Goal: Contribute content

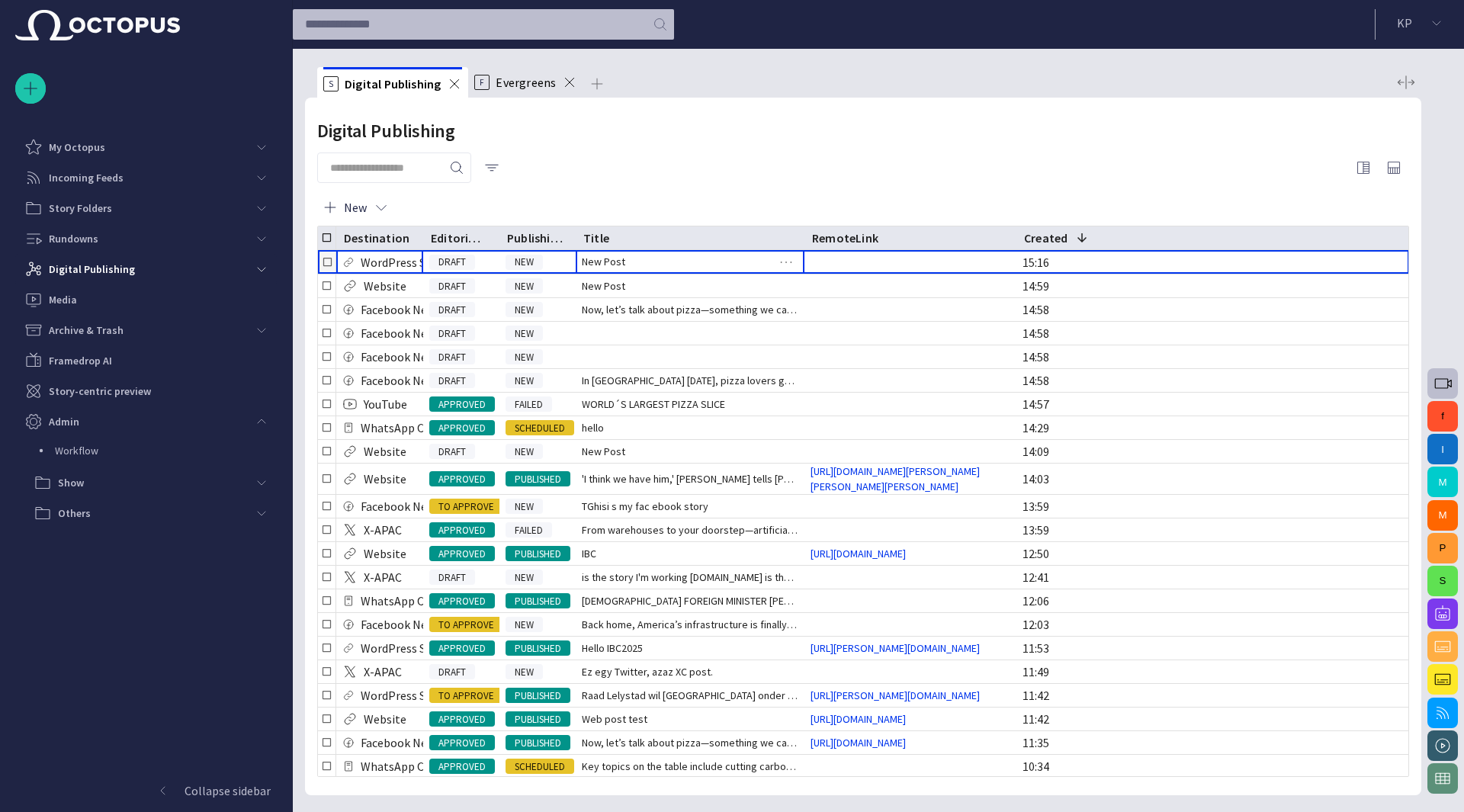
click at [675, 263] on div "New Post" at bounding box center [690, 262] width 229 height 23
click at [1361, 171] on span "button" at bounding box center [1363, 167] width 18 height 18
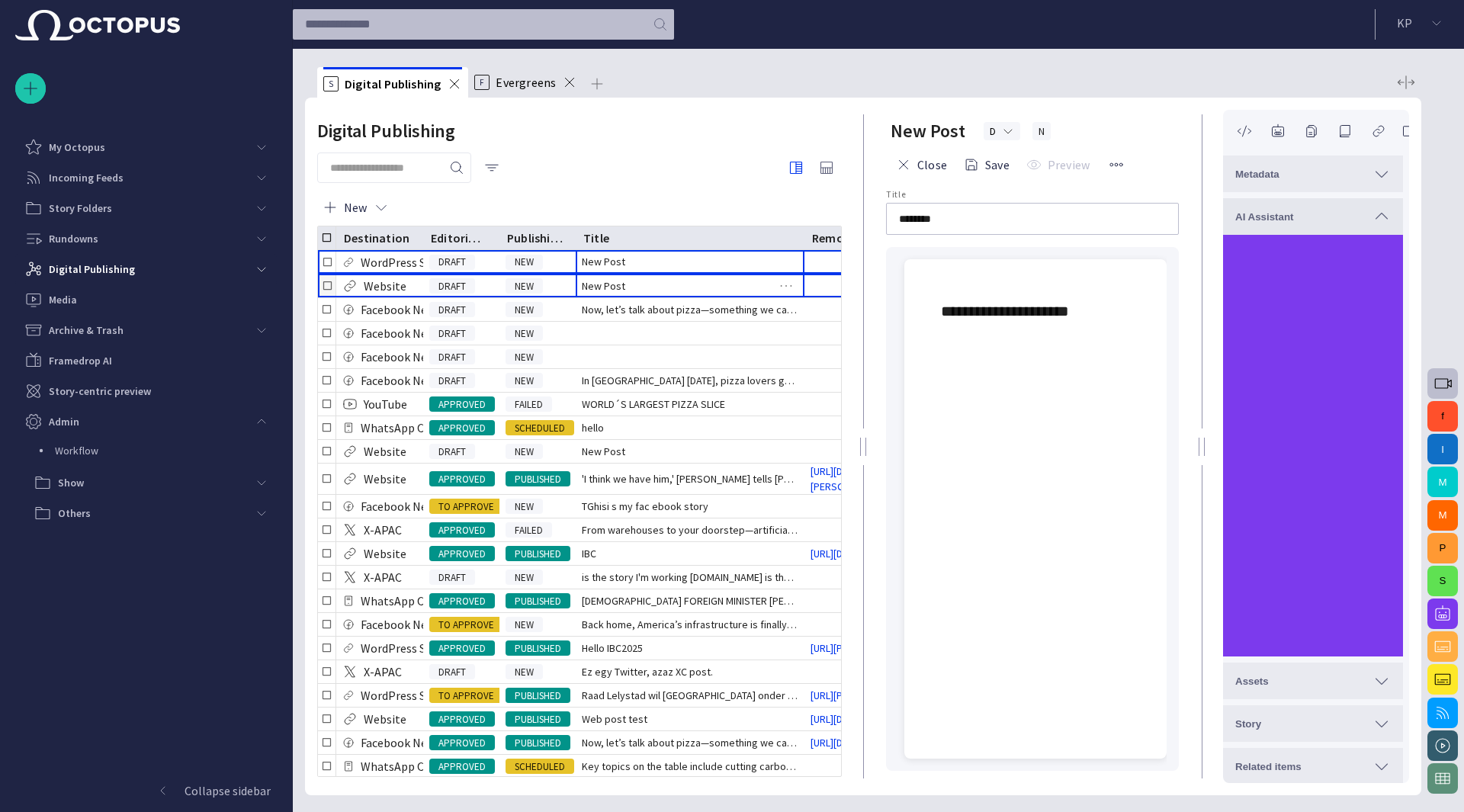
click at [637, 285] on div "New Post" at bounding box center [690, 286] width 229 height 23
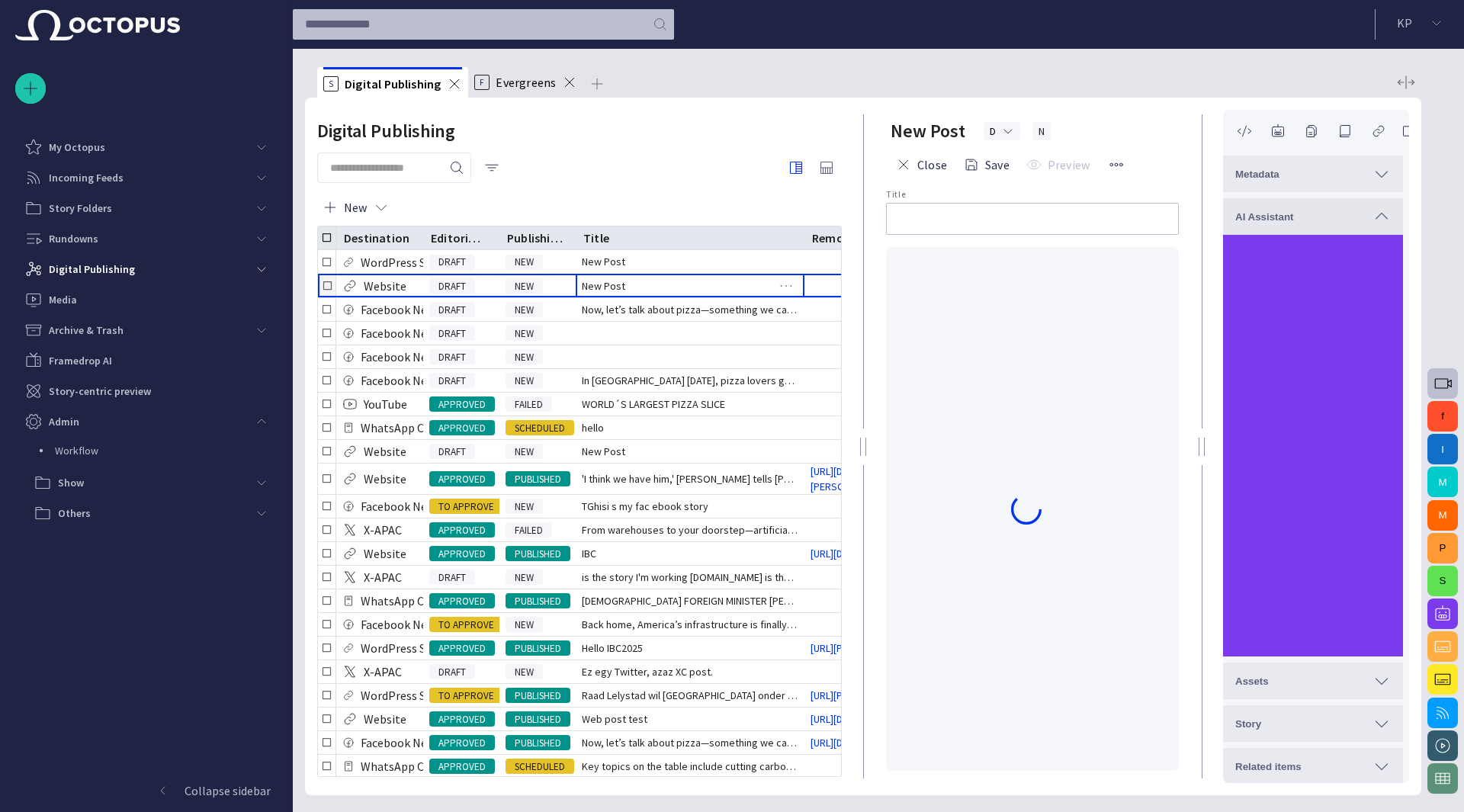
type input "********"
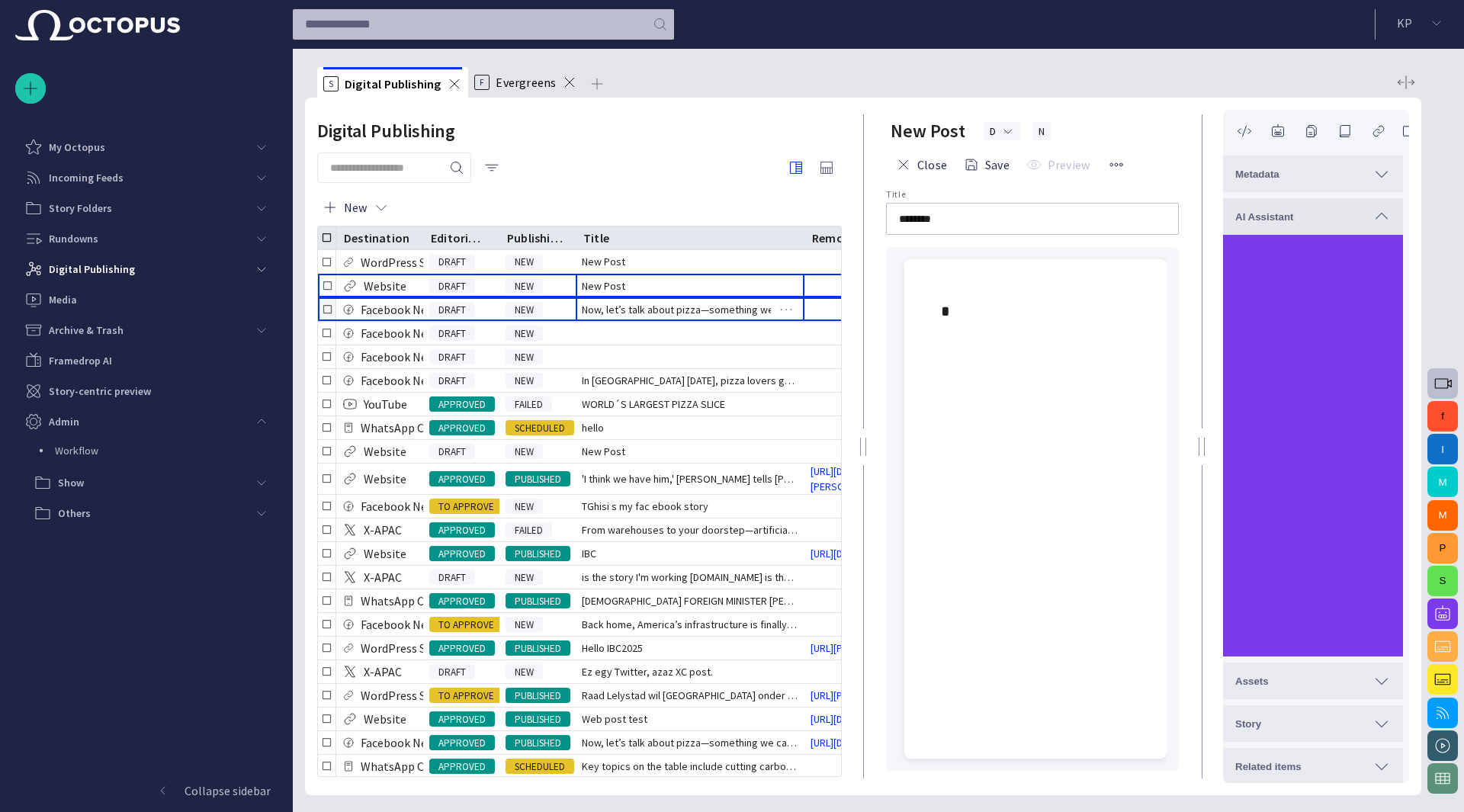
click at [627, 309] on span "Now, let’s talk about pizza—something we can all get behind!" at bounding box center [690, 309] width 217 height 16
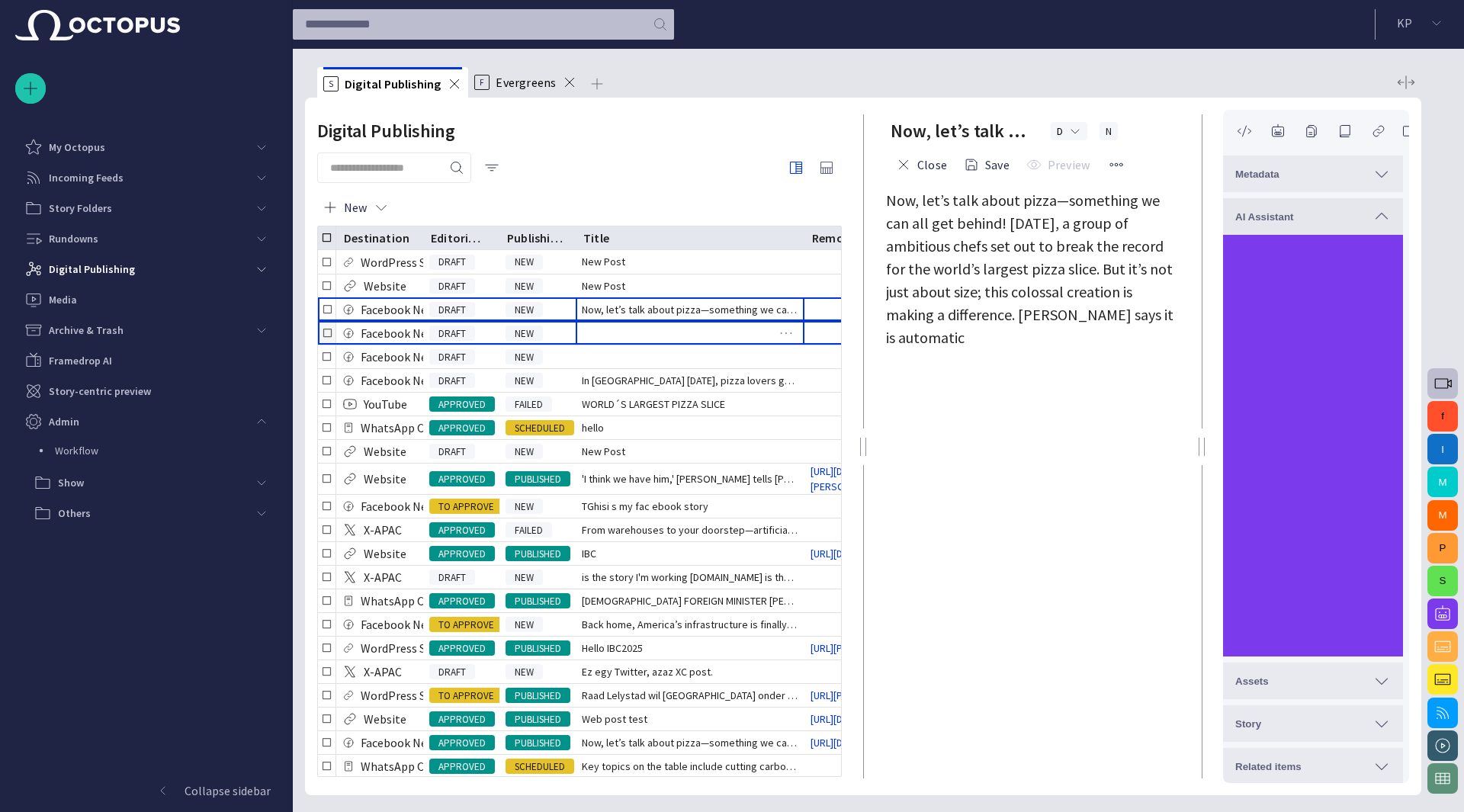
click at [681, 339] on div at bounding box center [690, 333] width 229 height 23
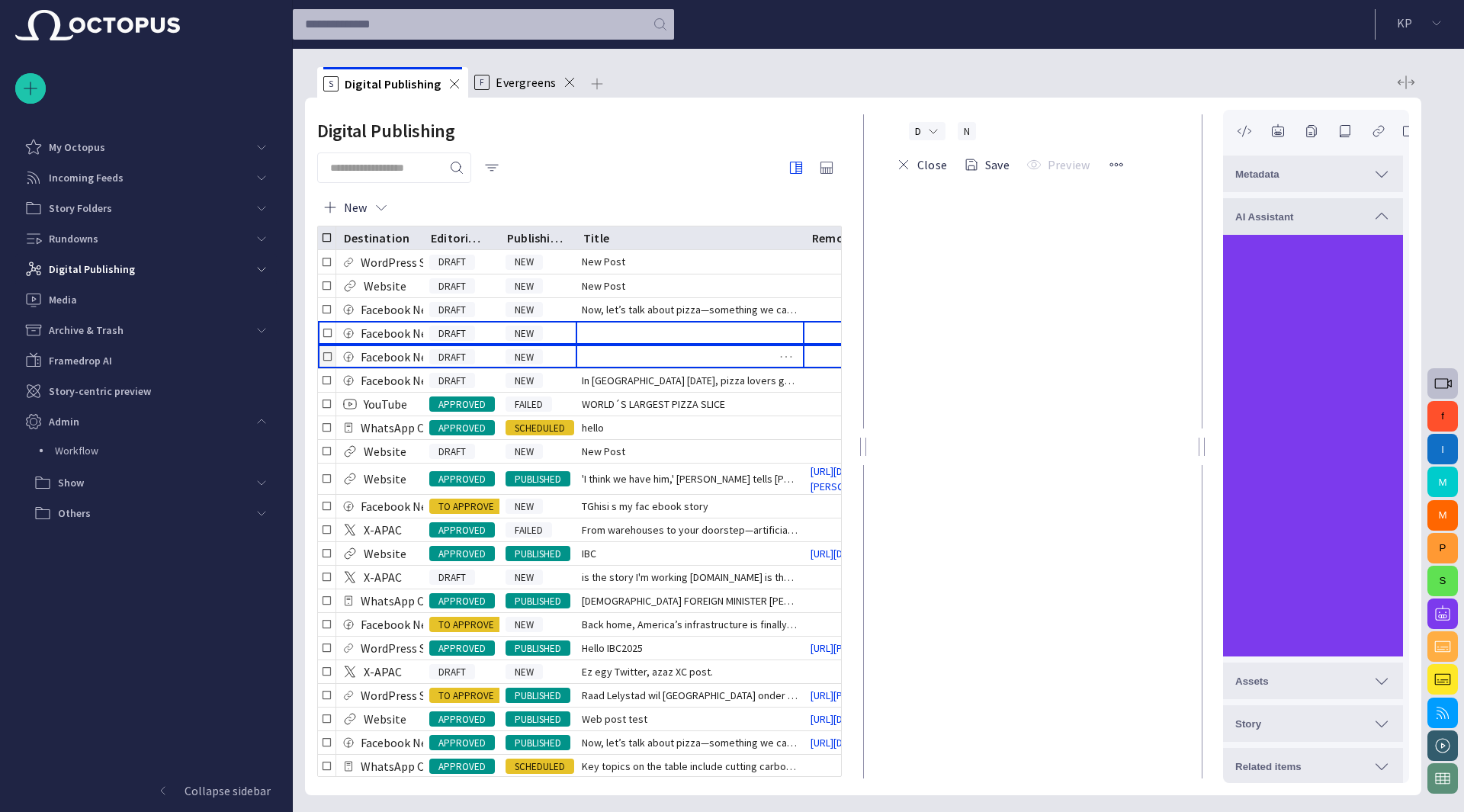
click at [665, 359] on div at bounding box center [690, 356] width 229 height 23
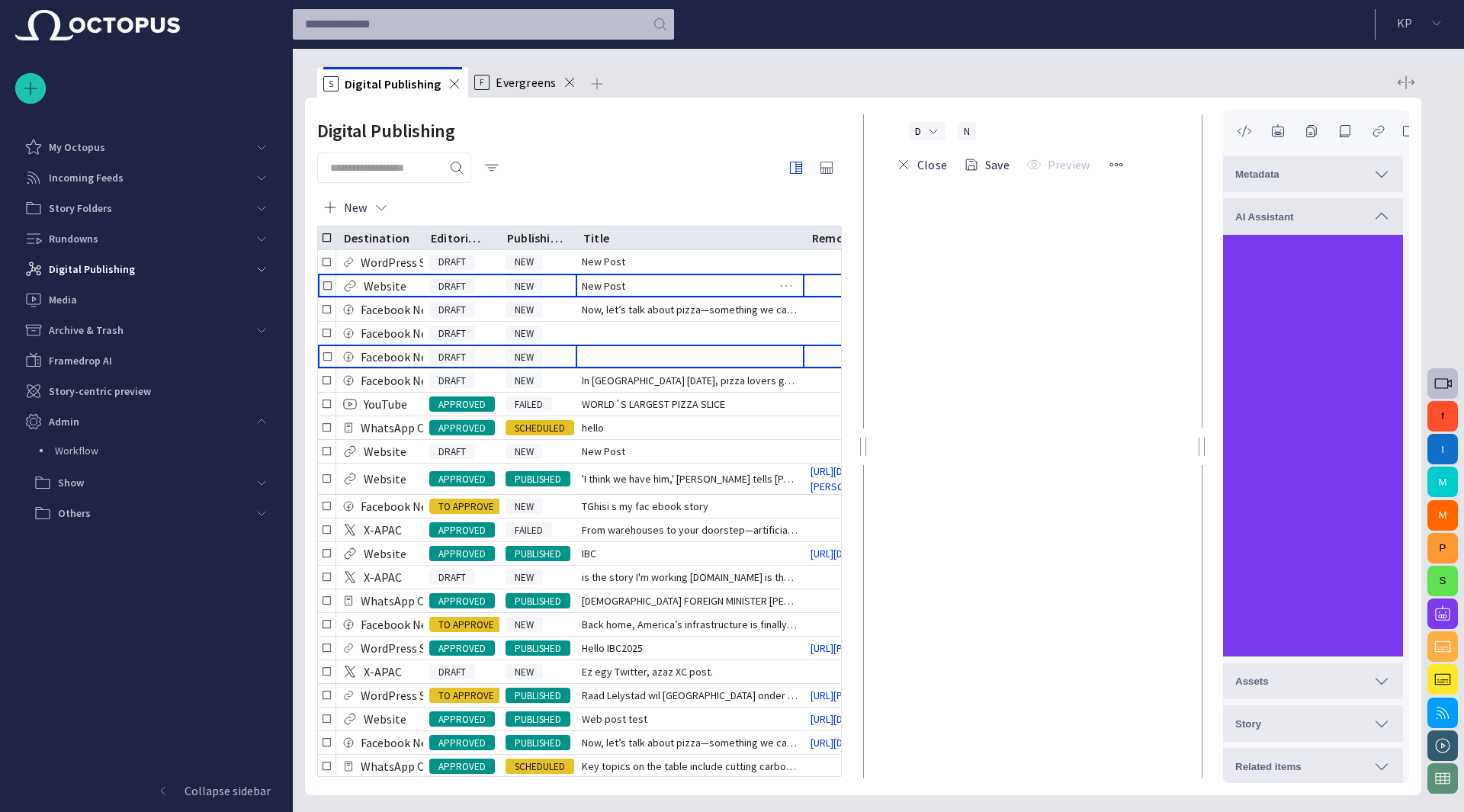
click at [636, 292] on div "New Post" at bounding box center [690, 286] width 229 height 23
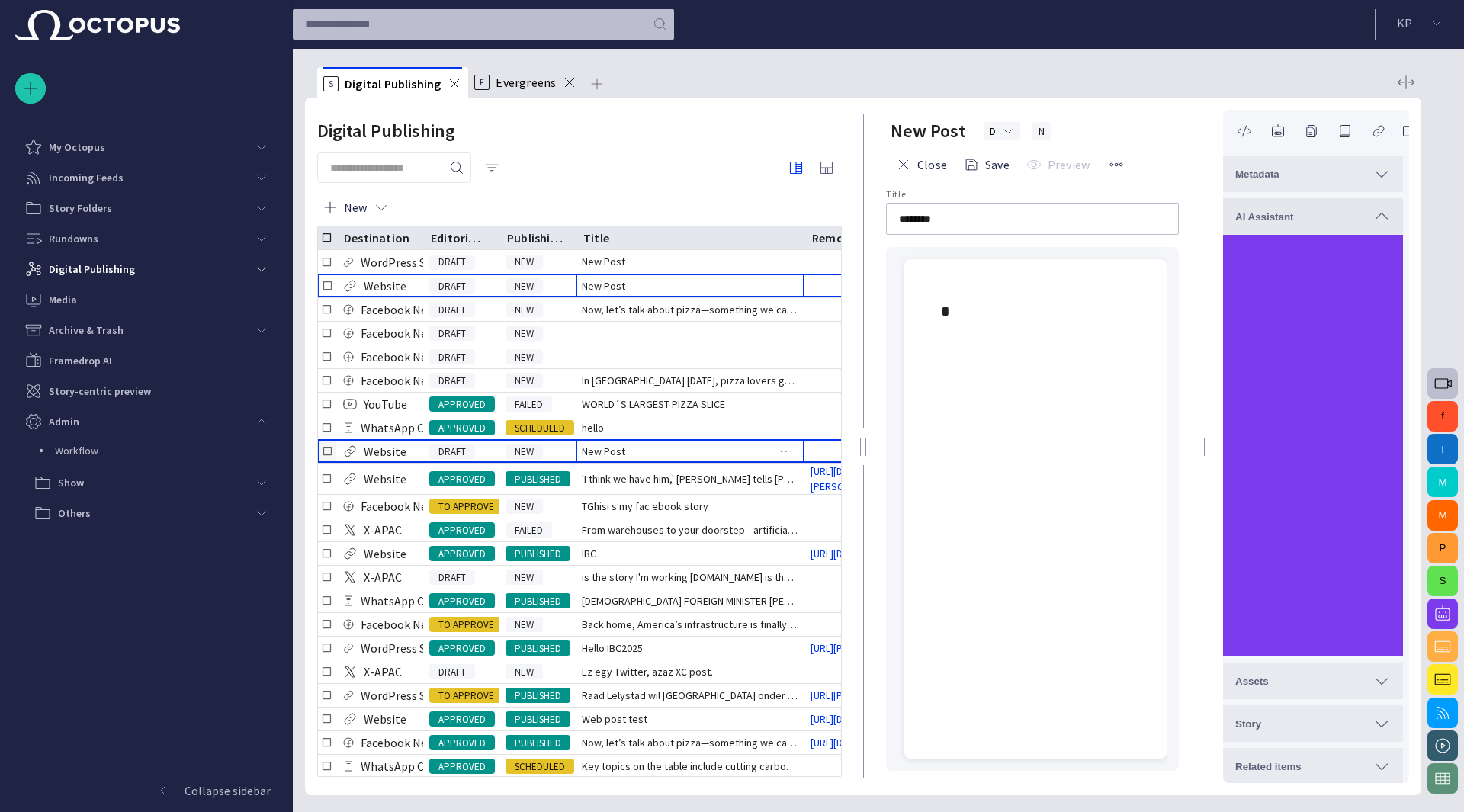
click at [609, 443] on span "New Post" at bounding box center [604, 451] width 43 height 16
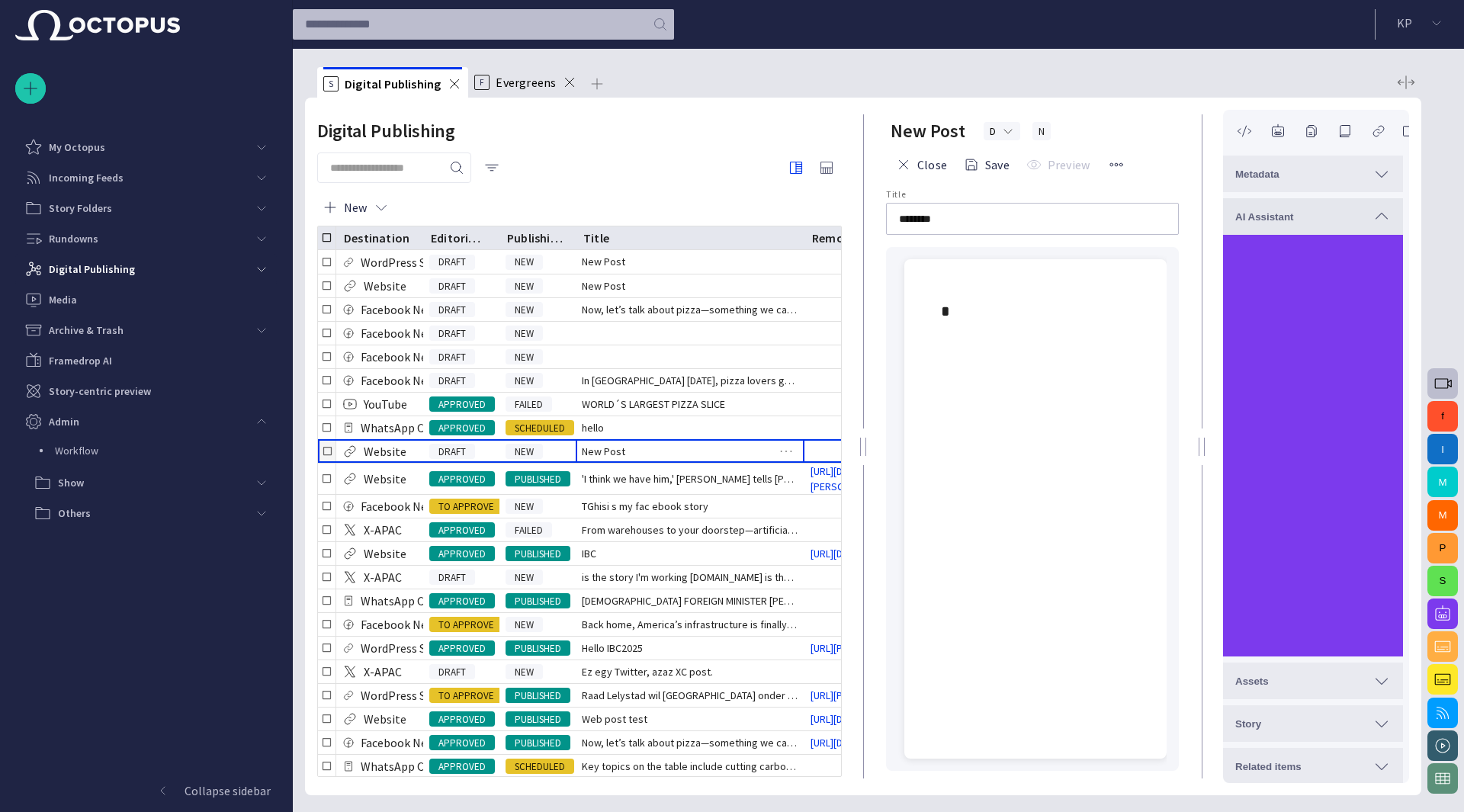
click at [626, 454] on div "New Post" at bounding box center [690, 451] width 229 height 23
click at [784, 452] on span "button" at bounding box center [785, 450] width 18 height 18
click at [762, 474] on li "Delete" at bounding box center [759, 475] width 89 height 30
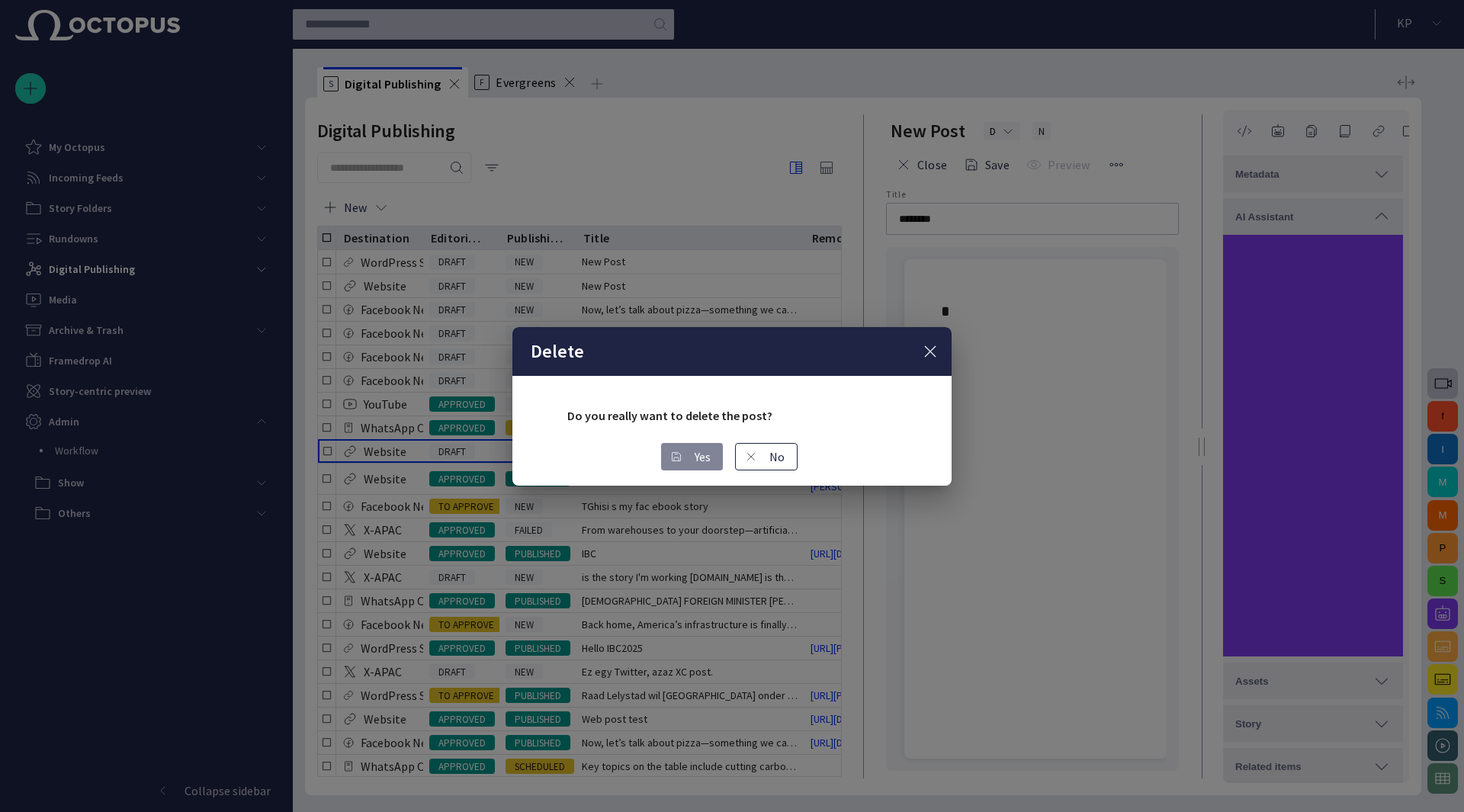
click at [700, 460] on button "Yes" at bounding box center [692, 456] width 62 height 28
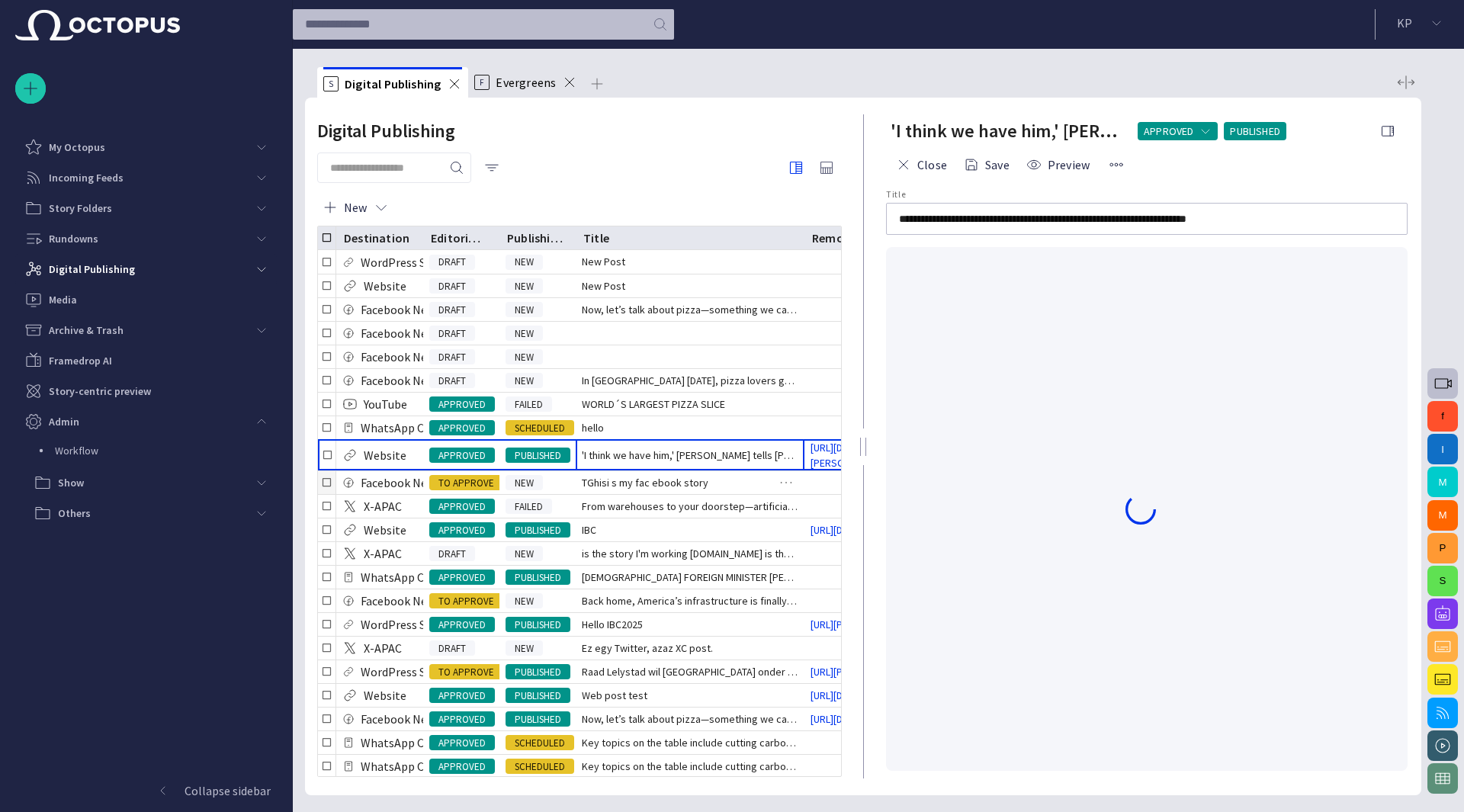
type input "**********"
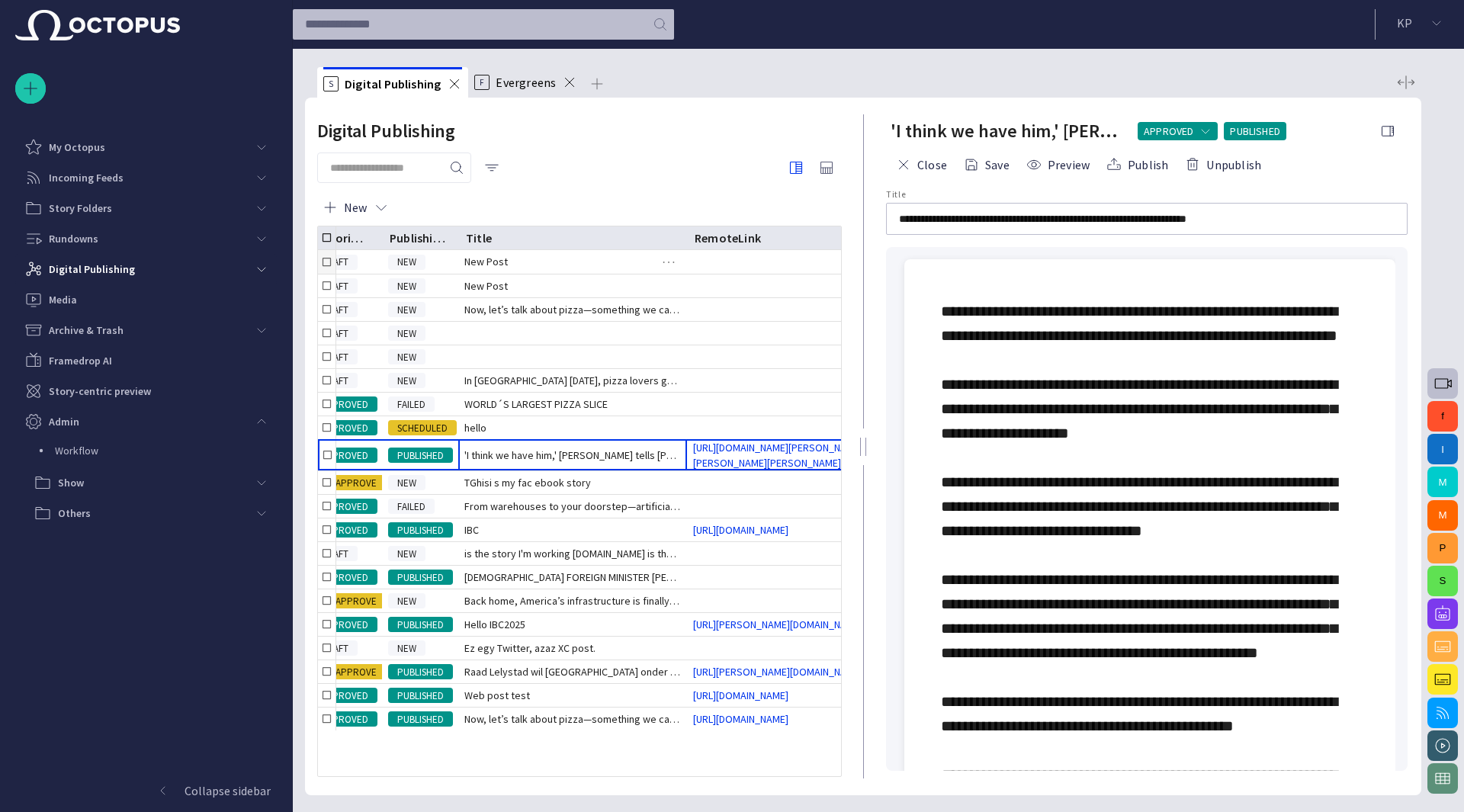
scroll to position [0, 117]
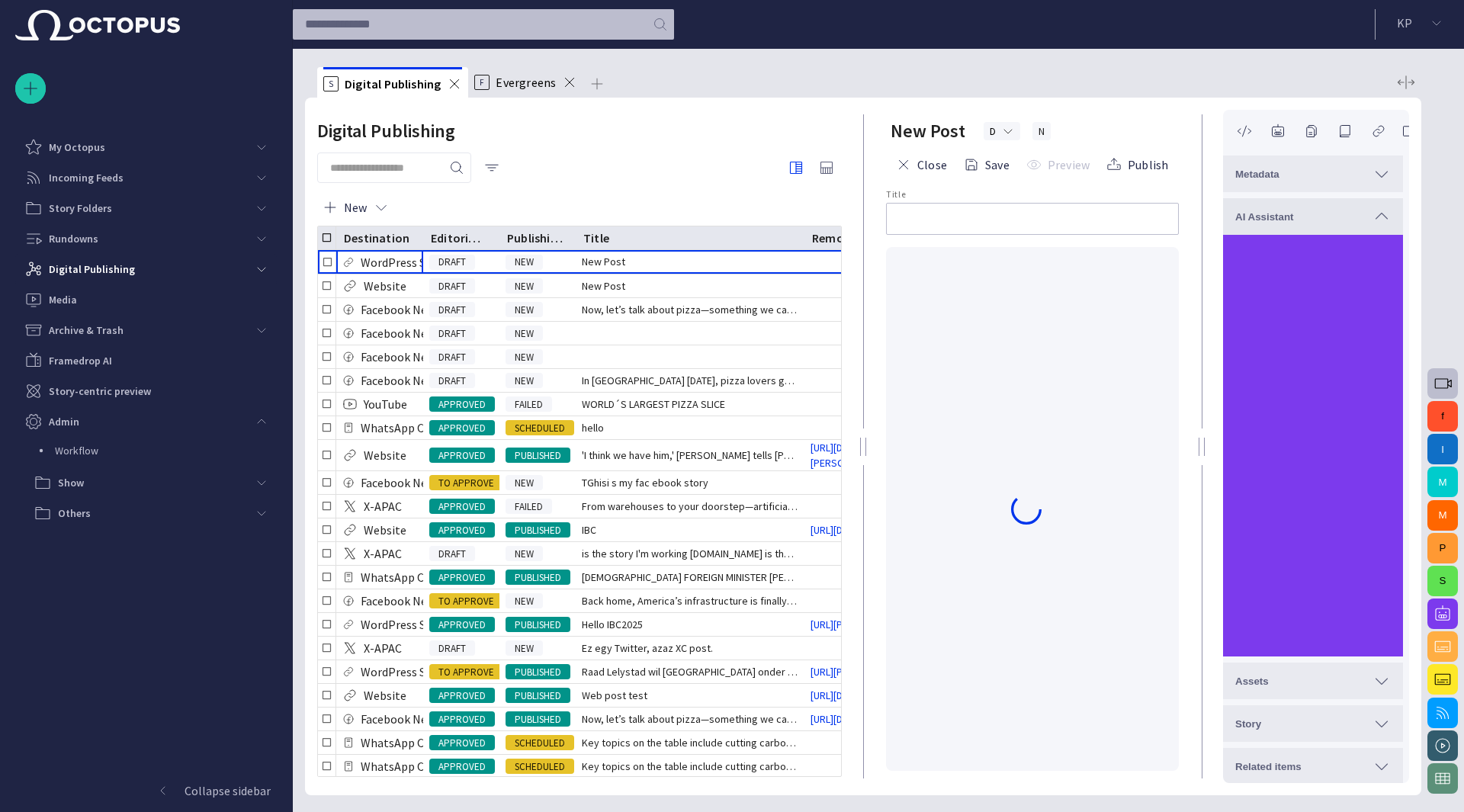
type input "********"
